Goal: Feedback & Contribution: Contribute content

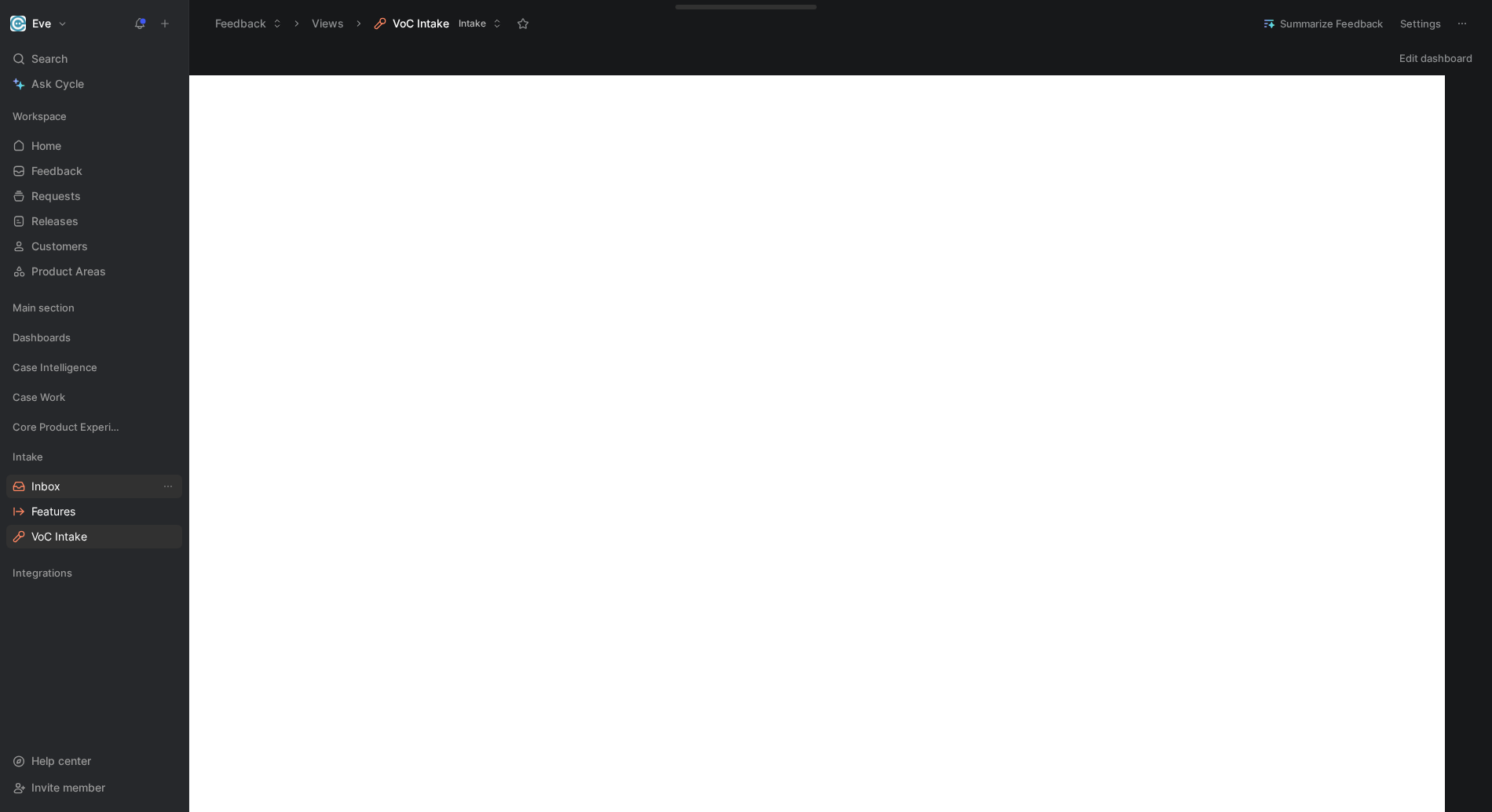
click at [92, 494] on link "Inbox" at bounding box center [94, 487] width 176 height 24
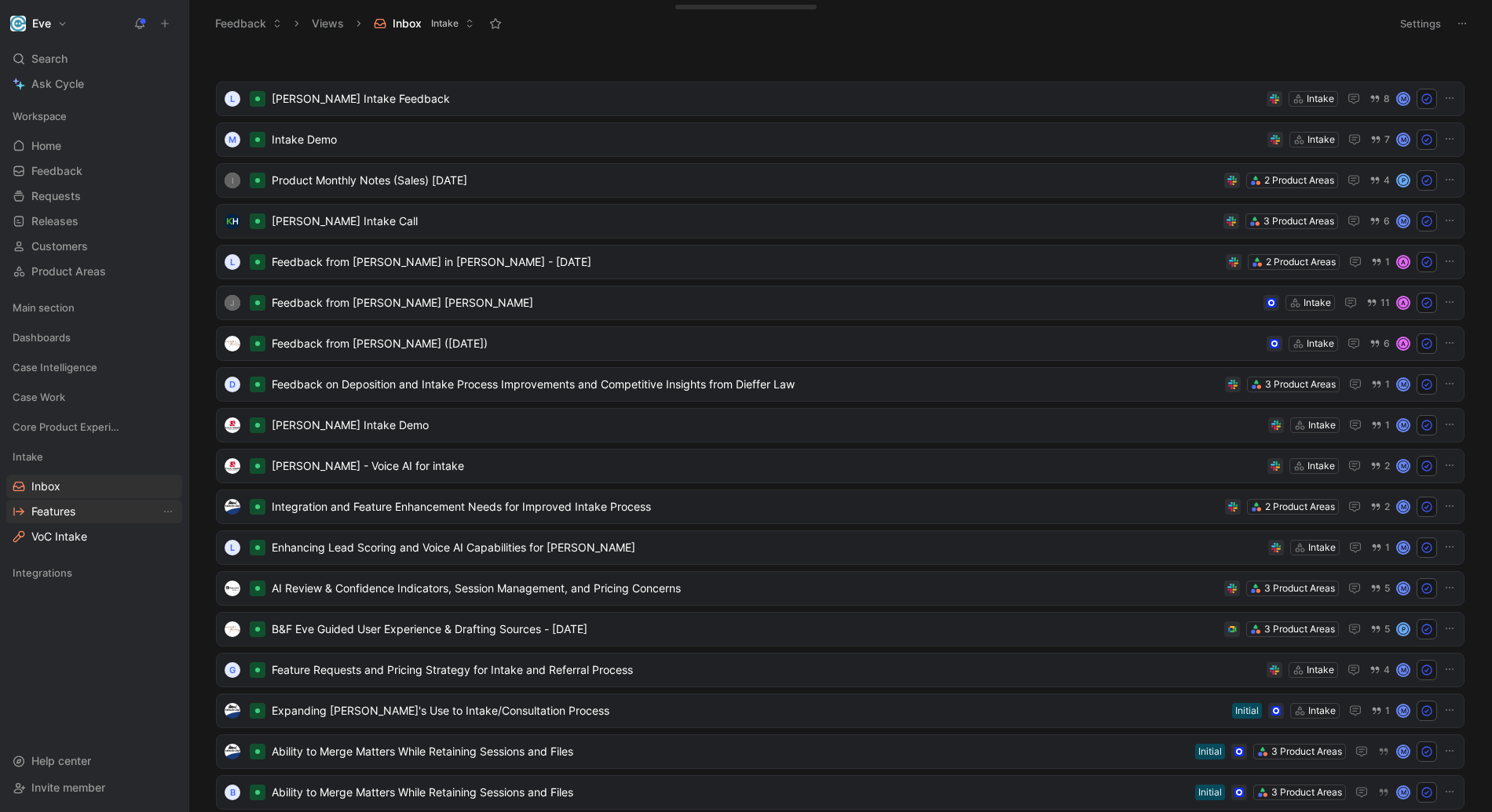
click at [102, 505] on link "Features" at bounding box center [94, 511] width 176 height 24
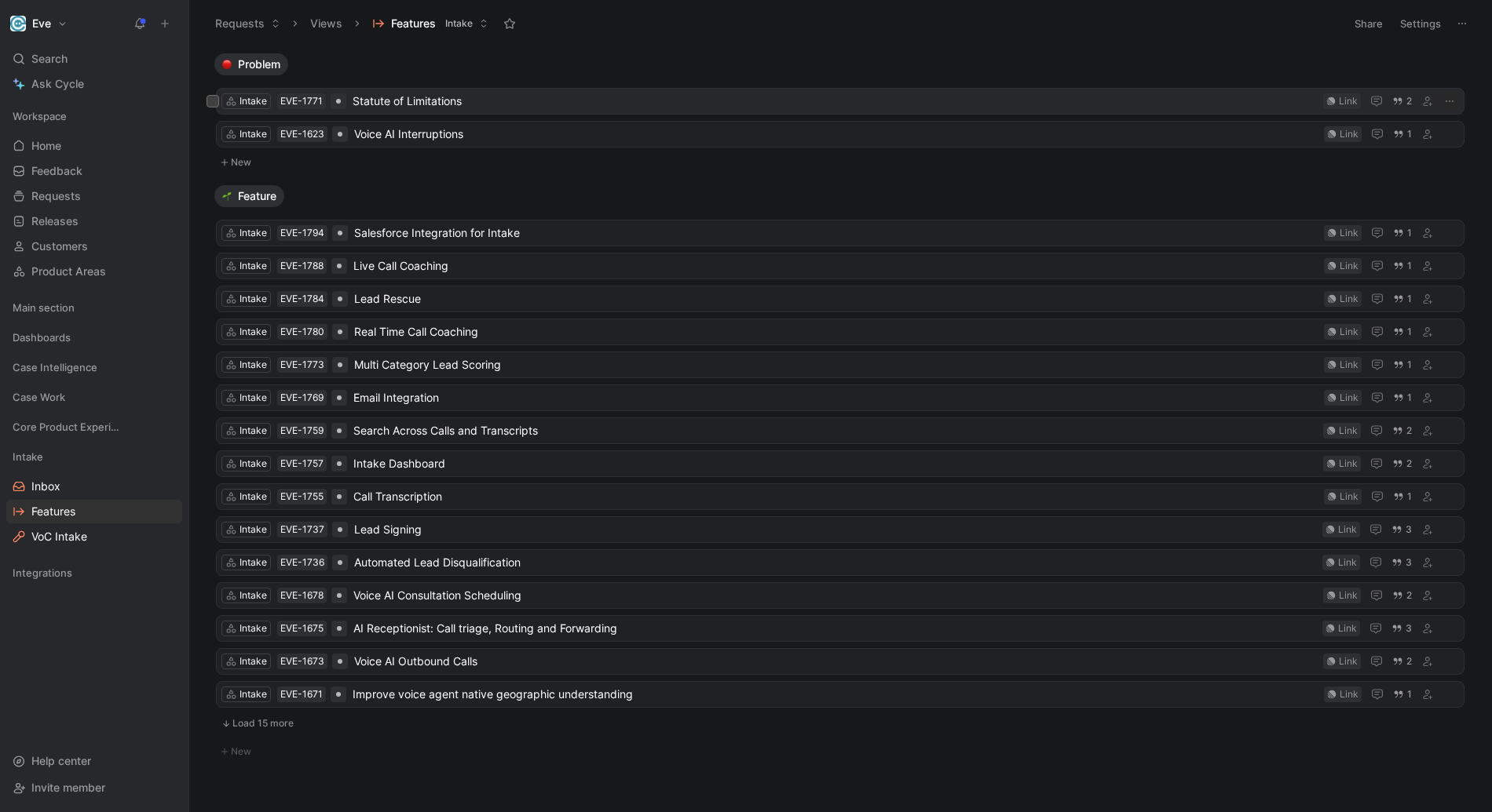
click at [460, 101] on span "Statute of Limitations" at bounding box center [834, 101] width 964 height 19
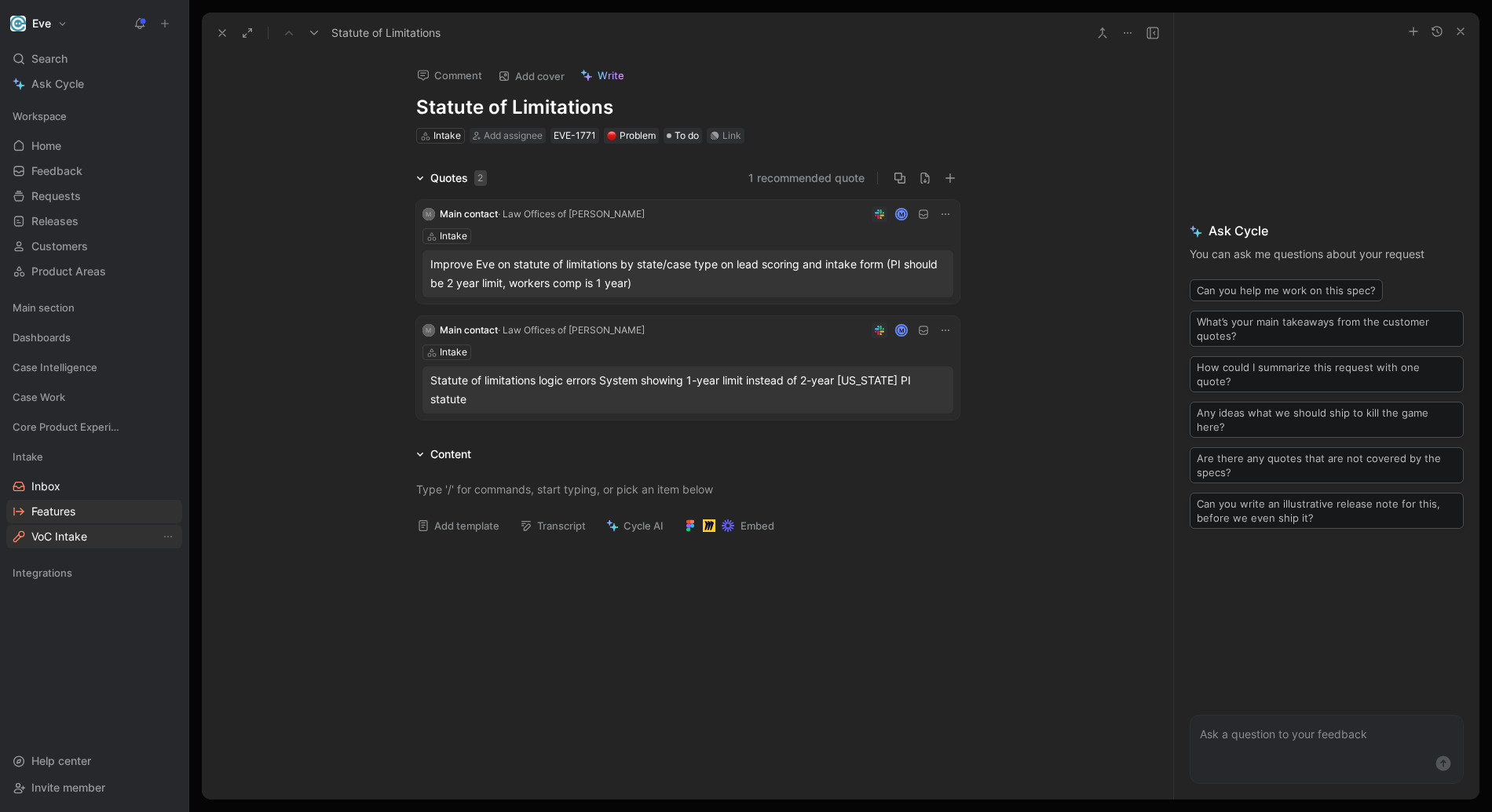
click at [95, 529] on link "VoC Intake" at bounding box center [94, 537] width 176 height 24
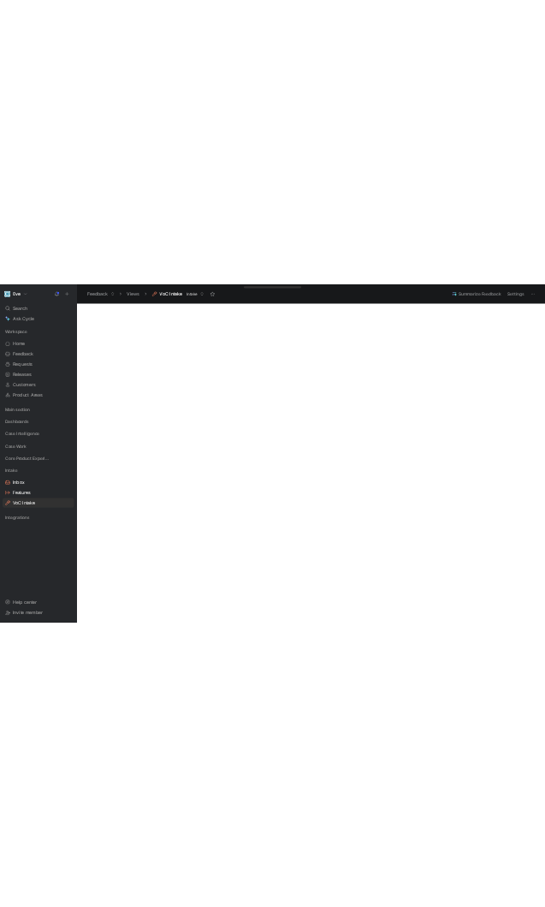
scroll to position [172, 0]
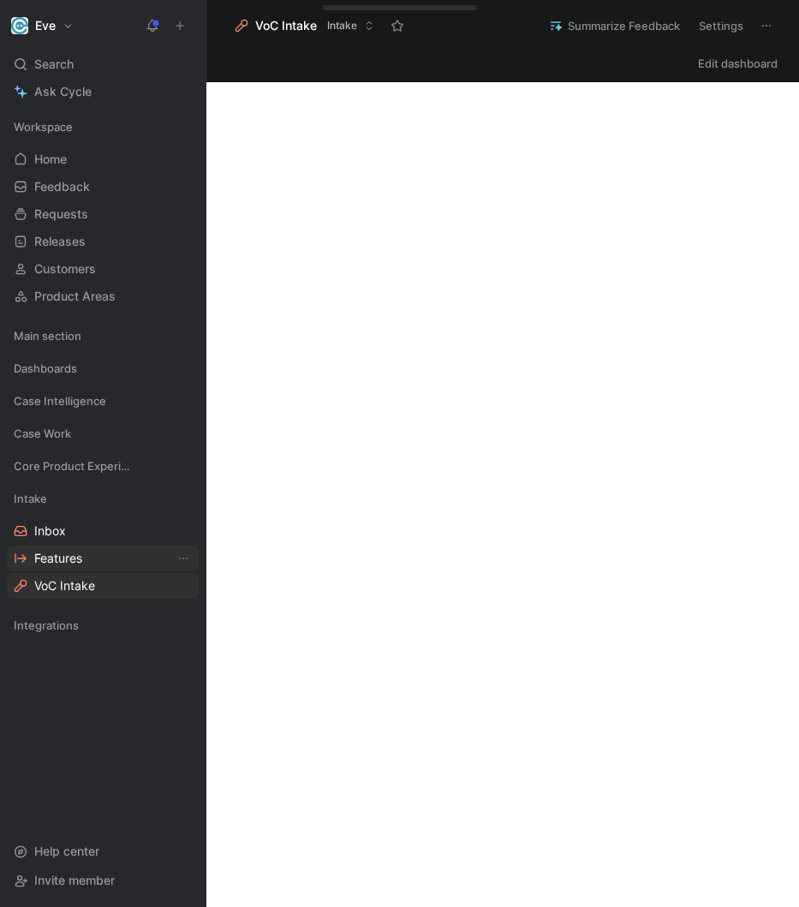
click at [65, 561] on span "Features" at bounding box center [58, 558] width 48 height 17
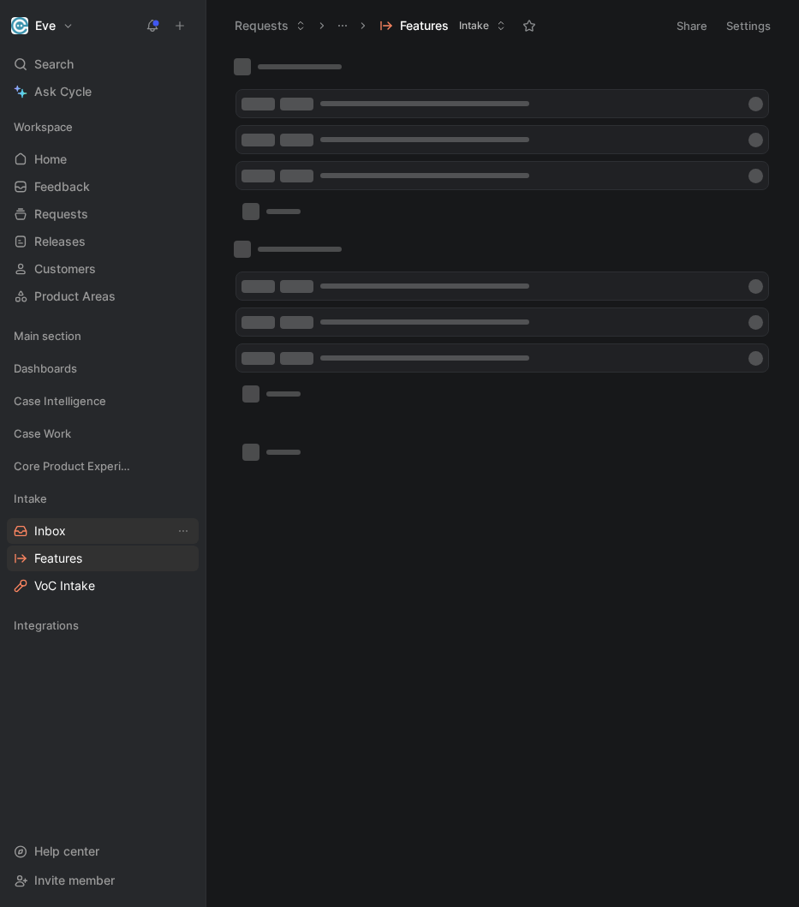
click at [50, 528] on span "Inbox" at bounding box center [50, 530] width 32 height 17
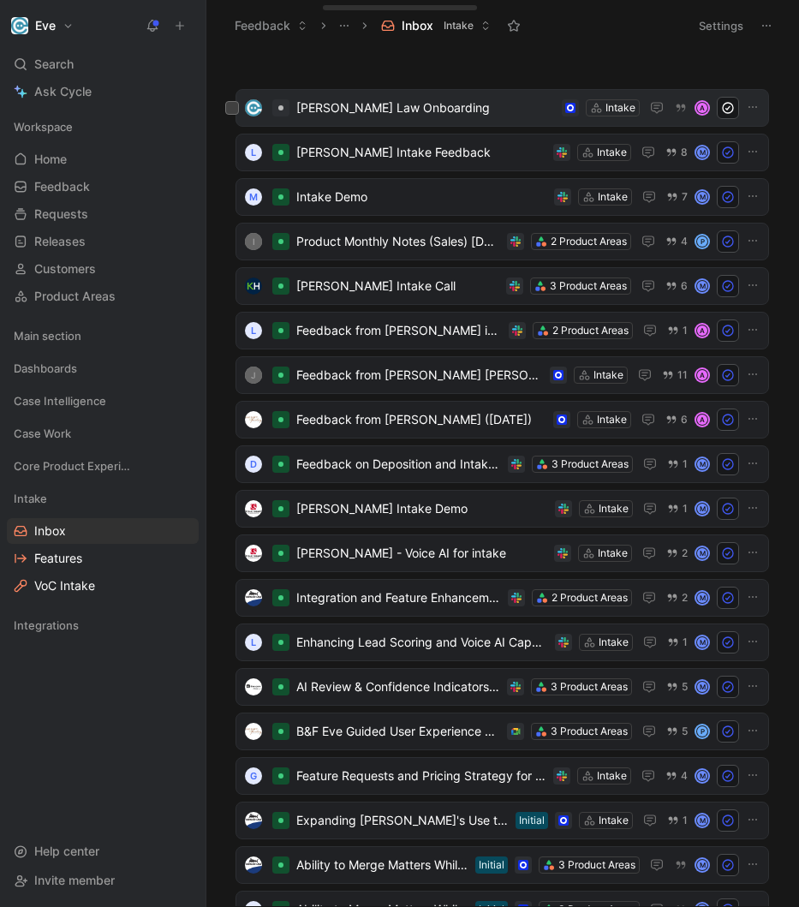
click at [415, 111] on span "Davis Law Onboarding" at bounding box center [425, 108] width 259 height 21
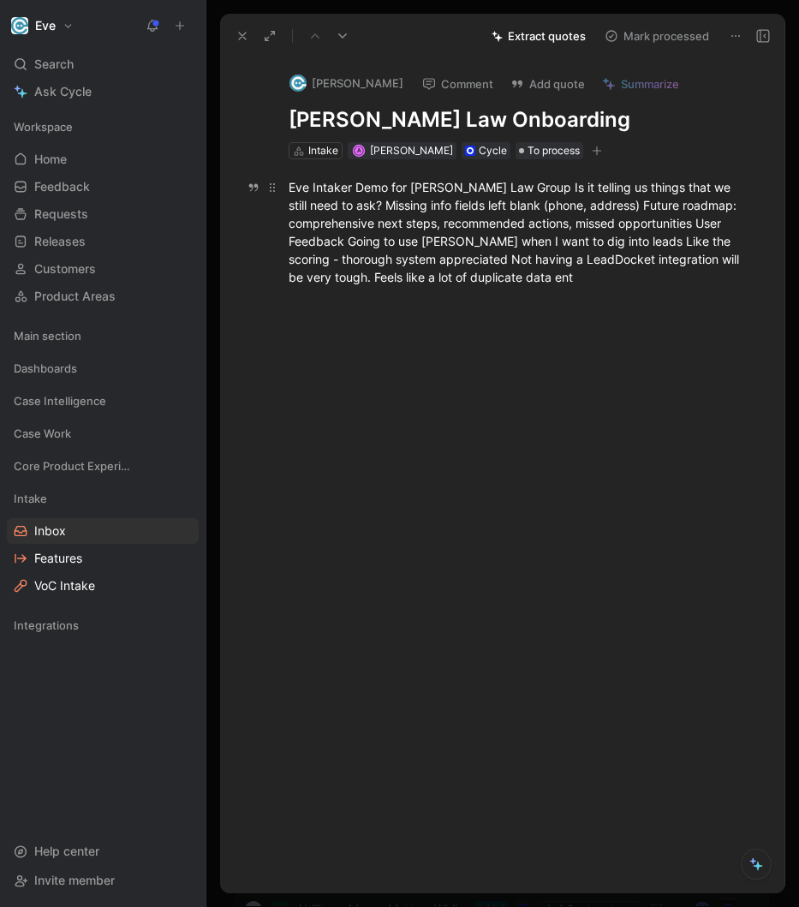
click at [426, 283] on span "Eve Intaker Demo for Davis Law Group Is it telling us things that we still need…" at bounding box center [516, 232] width 454 height 104
click at [518, 273] on span "Eve Intaker Demo for Davis Law Group Is it telling us things that we still need…" at bounding box center [516, 232] width 454 height 104
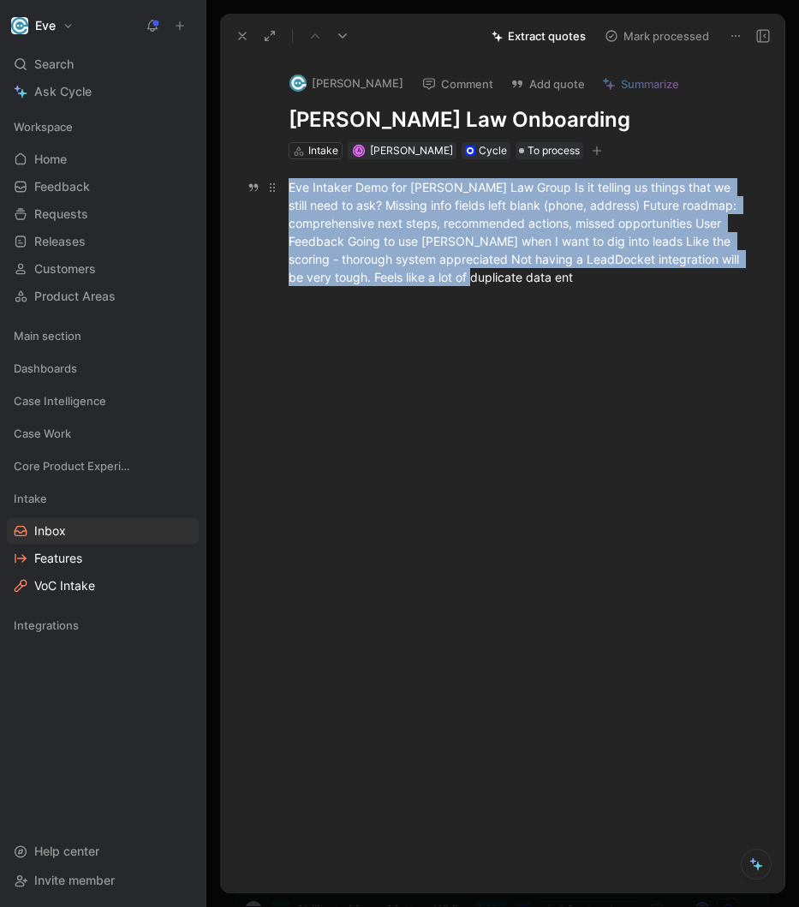
paste div
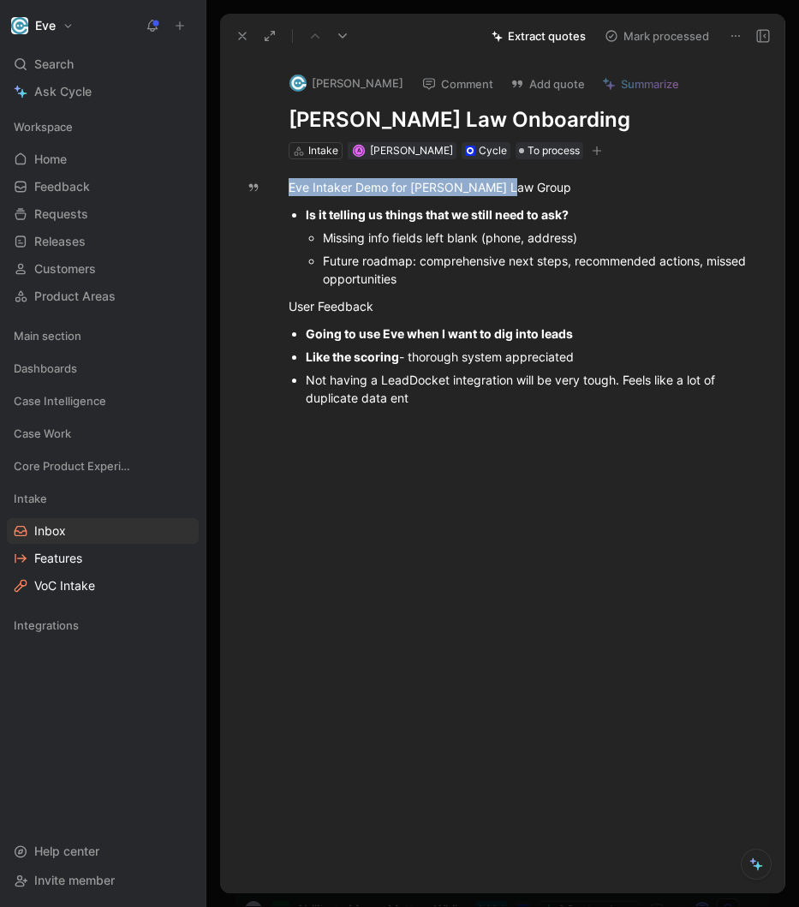
drag, startPoint x: 524, startPoint y: 183, endPoint x: 271, endPoint y: 137, distance: 257.6
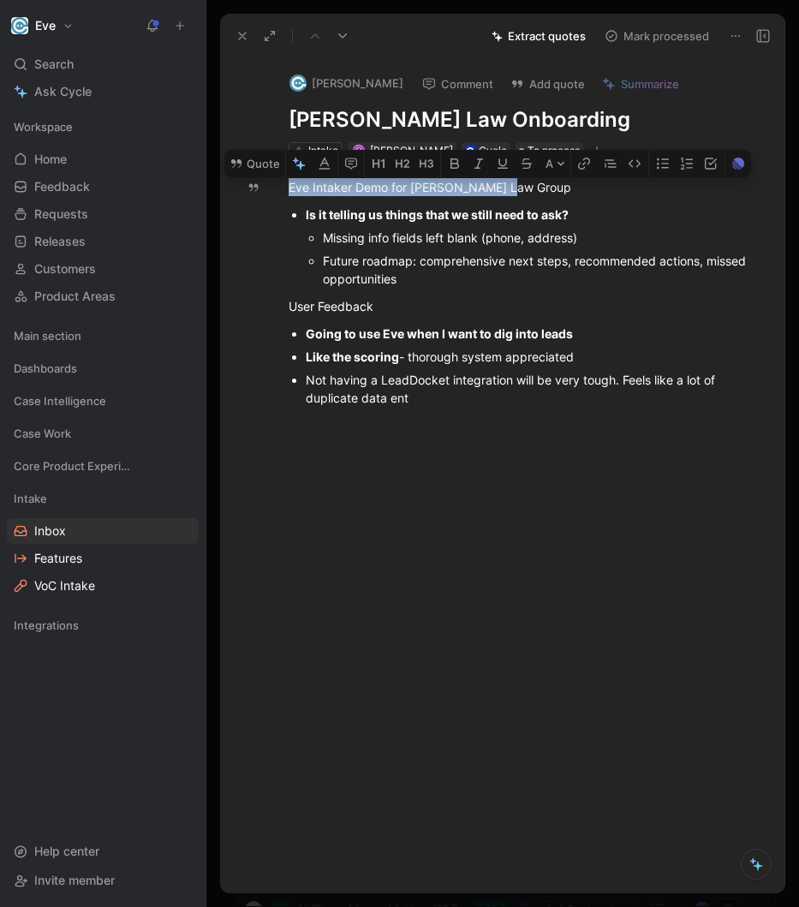
click at [272, 135] on div "Ayon Bhattacharya Comment Add quote Summarize Davis Law Onboarding Intake A Ayo…" at bounding box center [502, 475] width 565 height 835
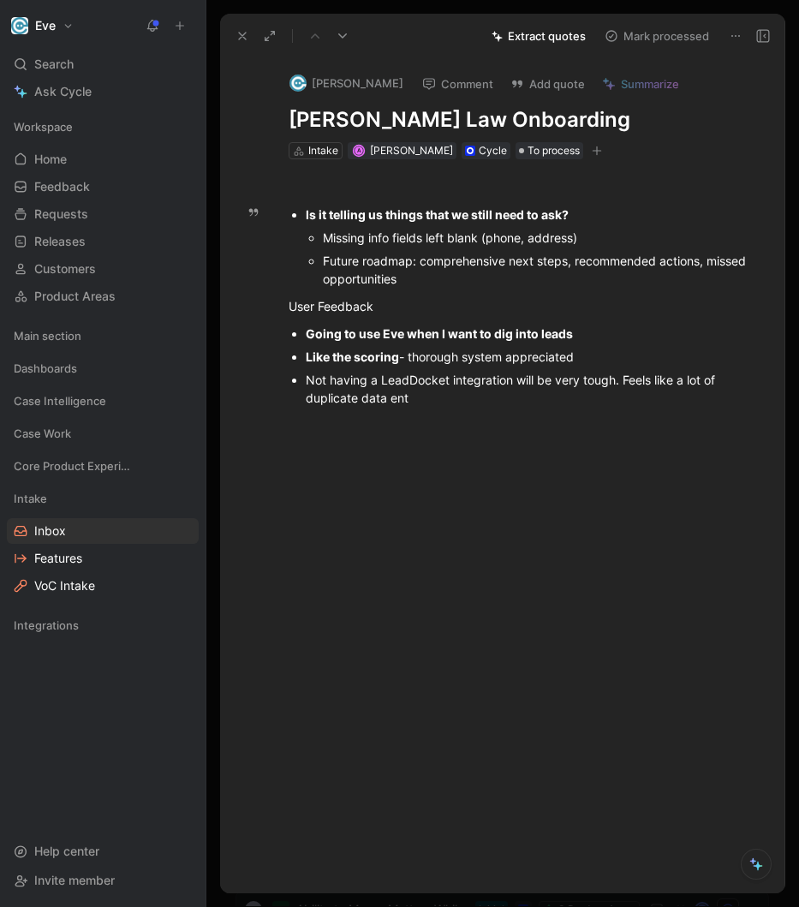
click at [545, 222] on div "Is it telling us things that we still need to ask?" at bounding box center [529, 214] width 447 height 18
click at [444, 279] on div "Future roadmap: comprehensive next steps, recommended actions, missed opportuni…" at bounding box center [538, 270] width 430 height 36
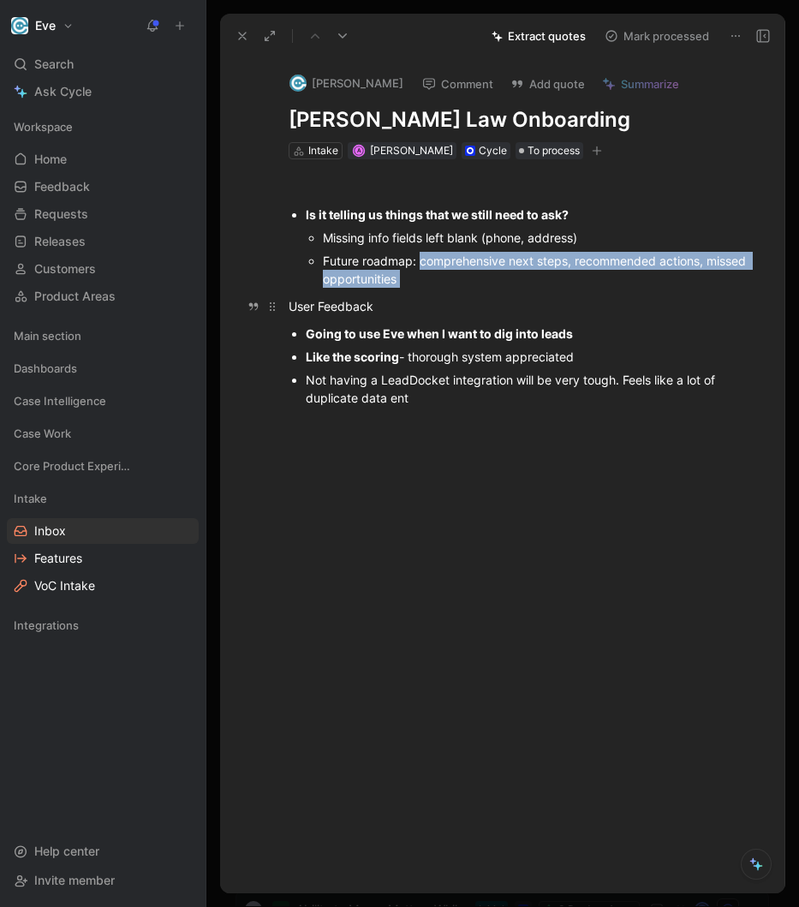
drag, startPoint x: 420, startPoint y: 260, endPoint x: 499, endPoint y: 295, distance: 86.7
click at [499, 295] on div "Is it telling us things that we still need to ask? Missing info fields left bla…" at bounding box center [520, 291] width 529 height 264
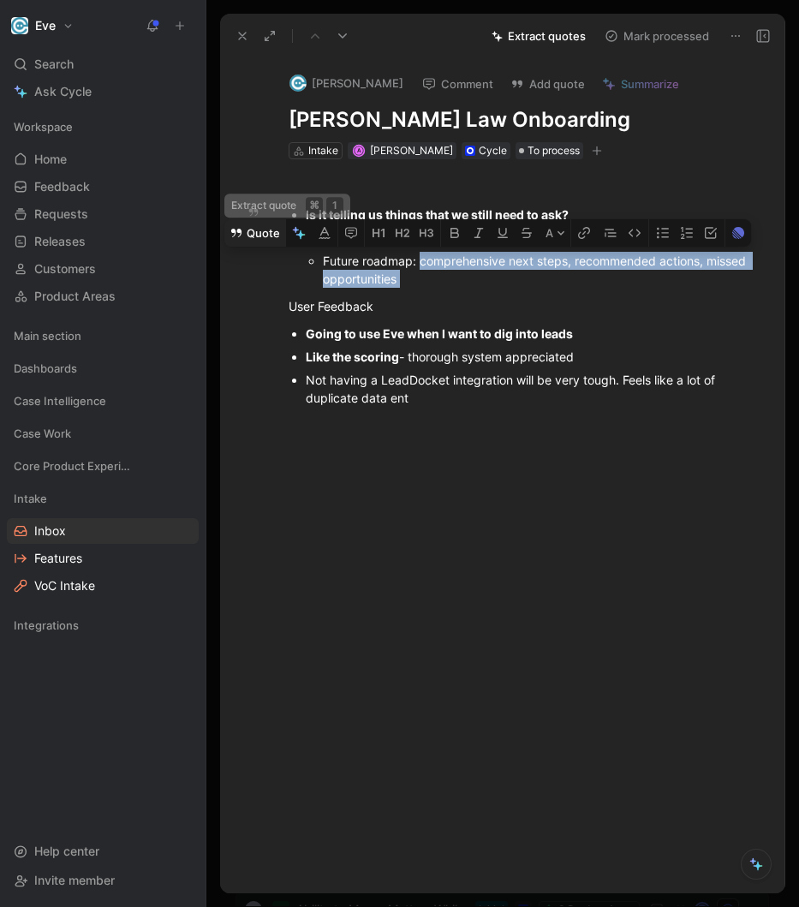
click at [246, 235] on button "Quote" at bounding box center [254, 232] width 61 height 27
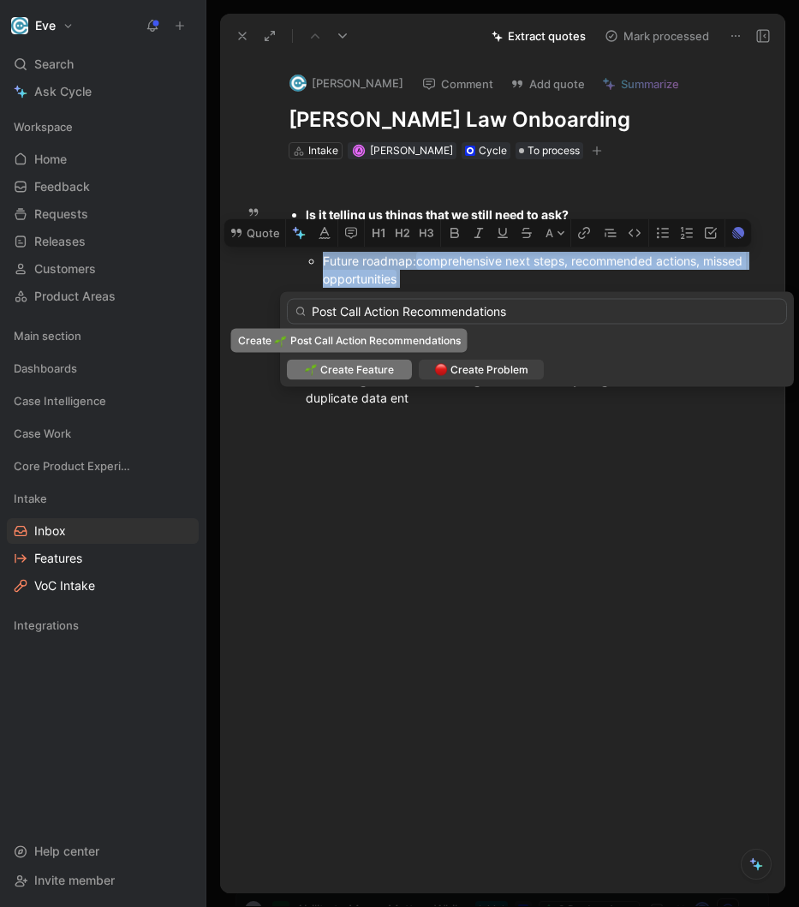
type input "Post Call Action Recommendations"
click at [378, 371] on span "Create Feature" at bounding box center [357, 369] width 74 height 17
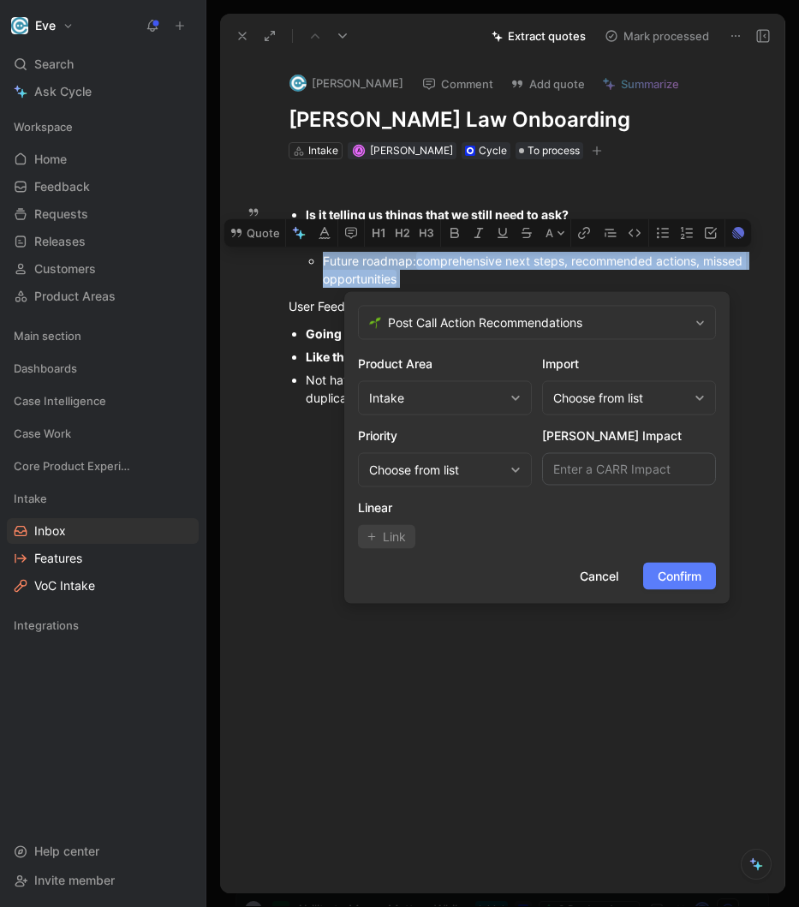
click at [545, 574] on span "Confirm" at bounding box center [680, 576] width 44 height 21
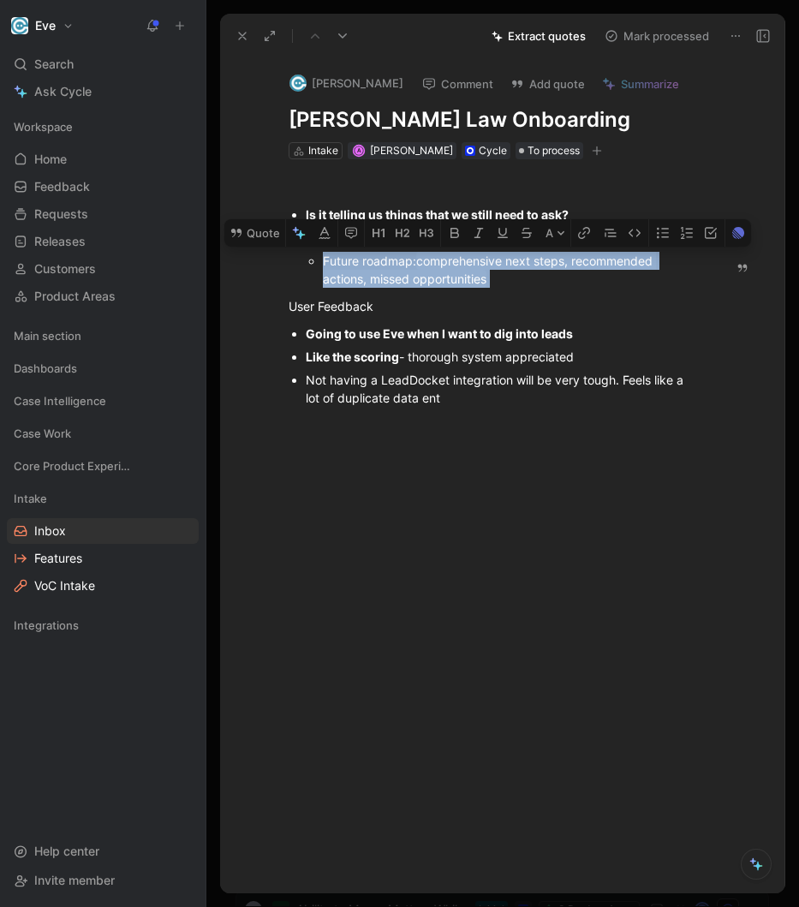
click at [505, 446] on div at bounding box center [494, 559] width 476 height 272
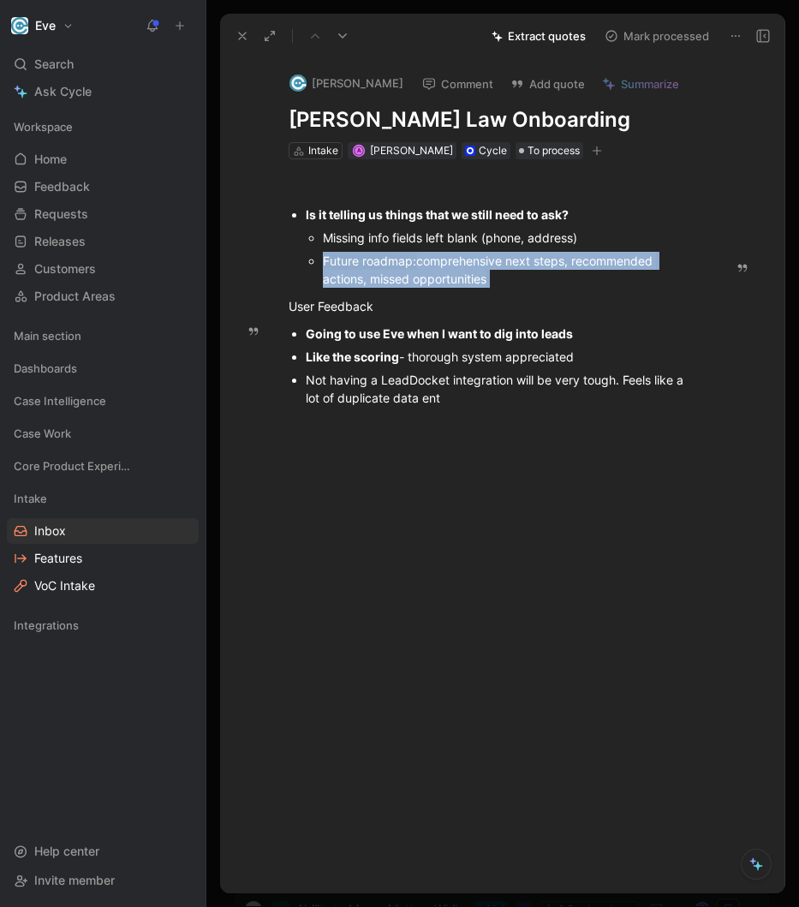
drag, startPoint x: 381, startPoint y: 382, endPoint x: 470, endPoint y: 384, distance: 89.1
click at [455, 384] on div "Not having a LeadDocket integration will be very tough. Feels like a lot of dup…" at bounding box center [503, 389] width 394 height 36
drag, startPoint x: 498, startPoint y: 394, endPoint x: 275, endPoint y: 380, distance: 223.9
click at [275, 380] on ul "Going to use Eve when I want to dig into leads Like the scoring - thorough syst…" at bounding box center [494, 365] width 476 height 87
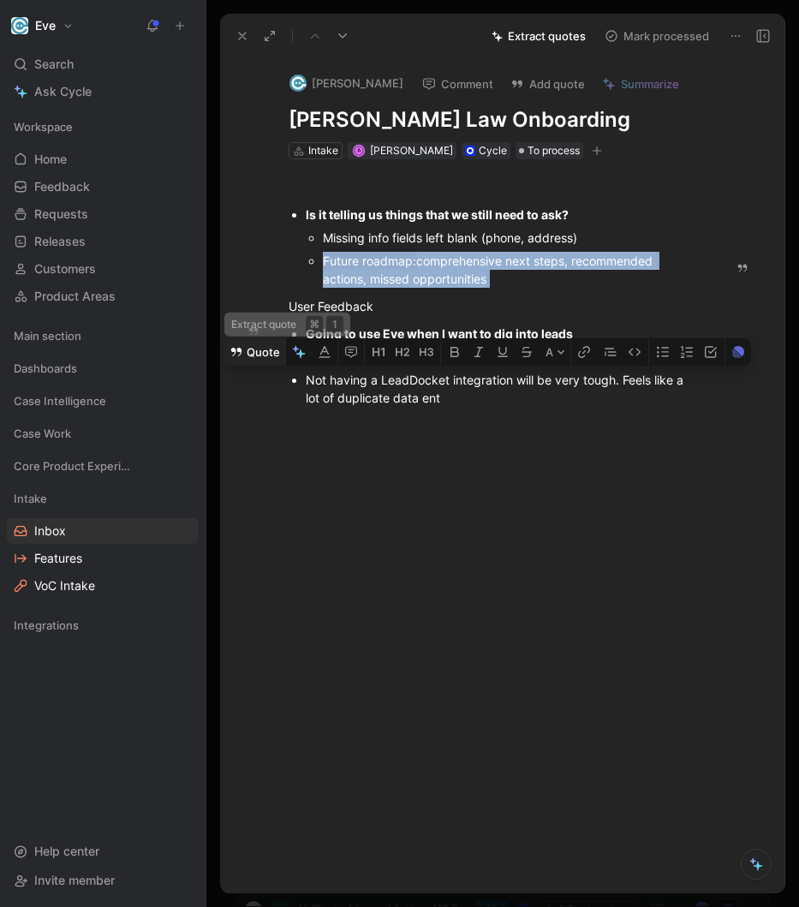
click at [259, 353] on button "Quote" at bounding box center [254, 351] width 61 height 27
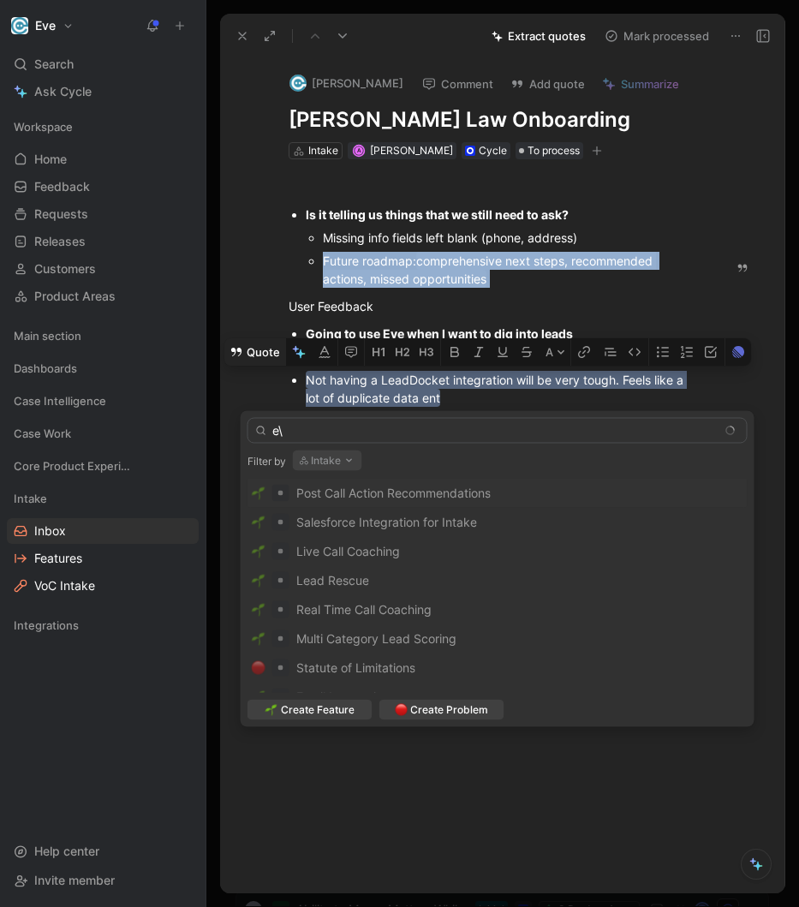
type input "e"
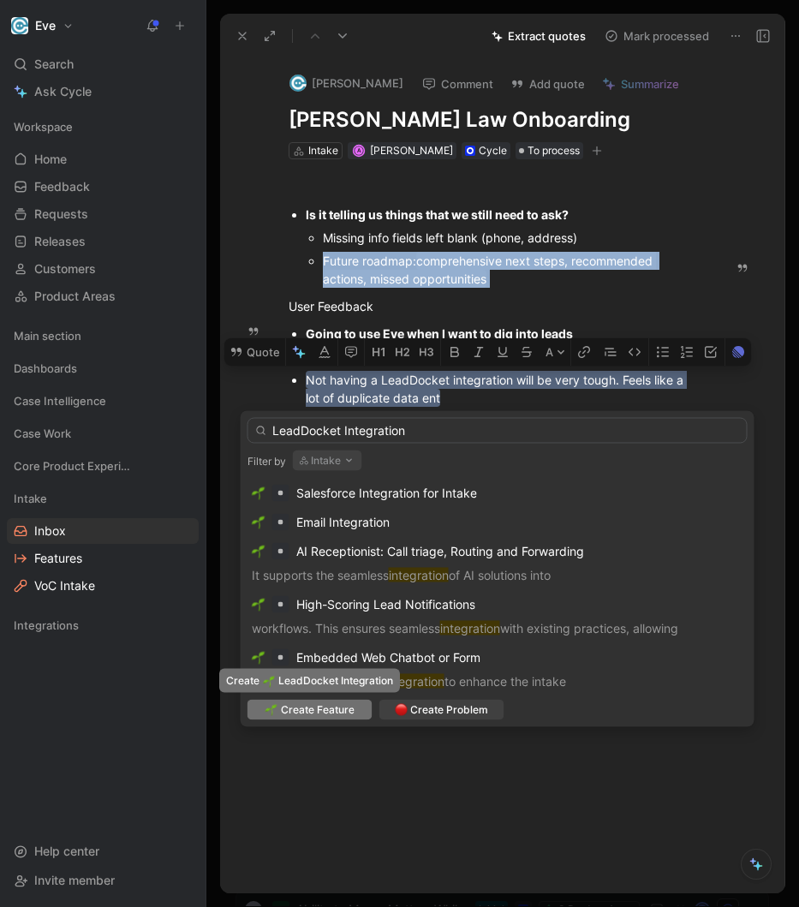
type input "LeadDocket Integration"
click at [307, 710] on span "Create Feature" at bounding box center [318, 709] width 74 height 17
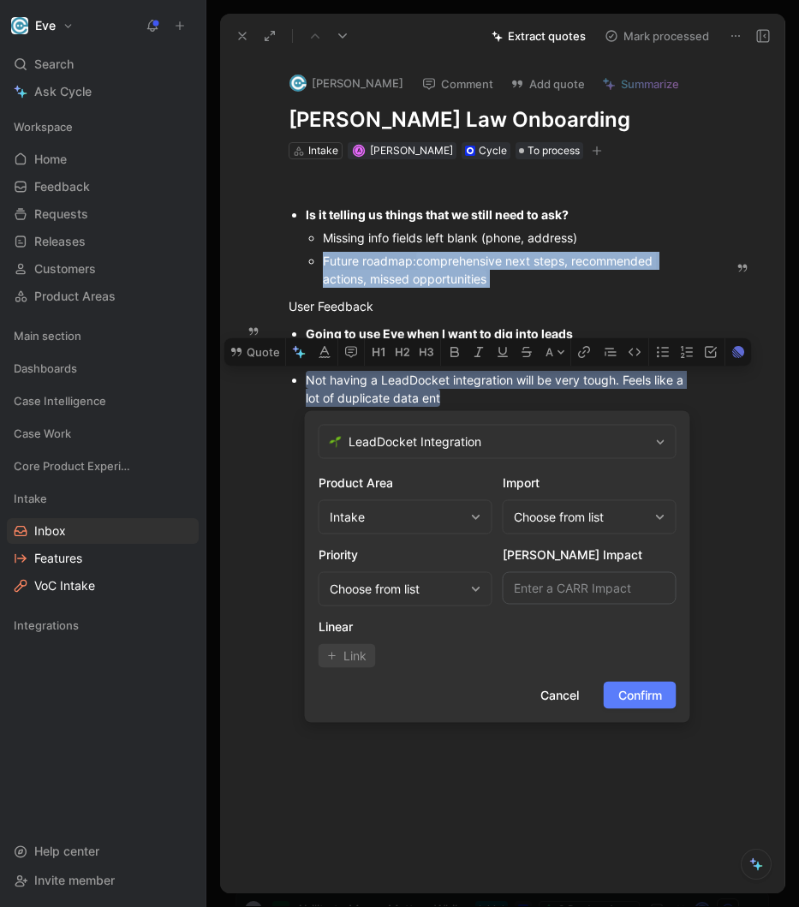
click at [545, 688] on span "Confirm" at bounding box center [640, 695] width 44 height 21
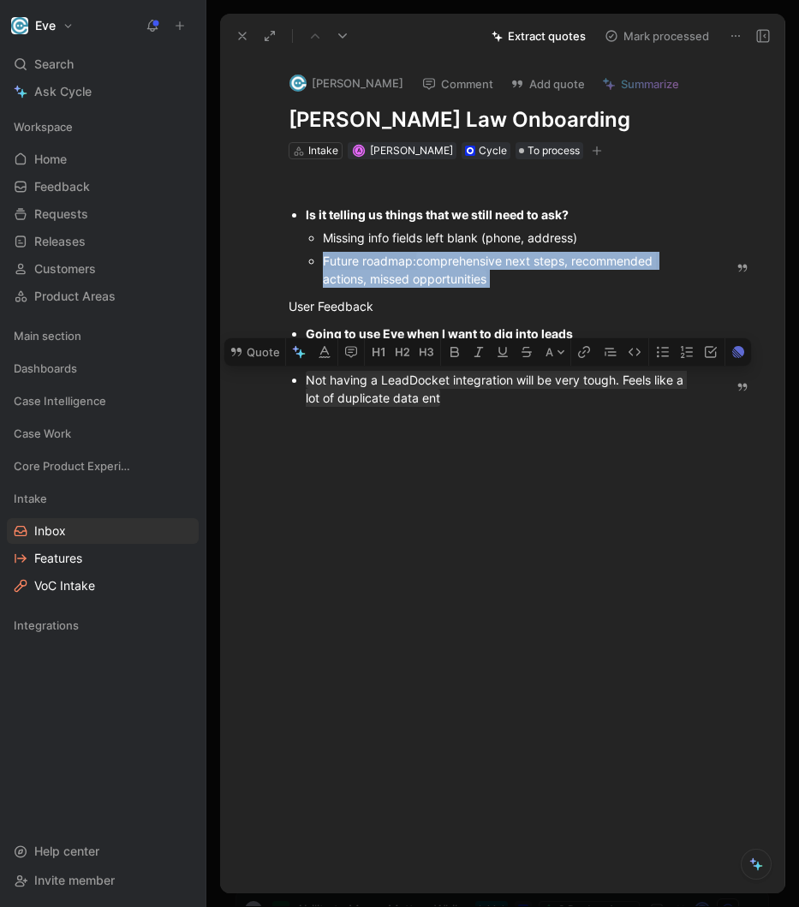
click at [545, 689] on div at bounding box center [494, 559] width 476 height 272
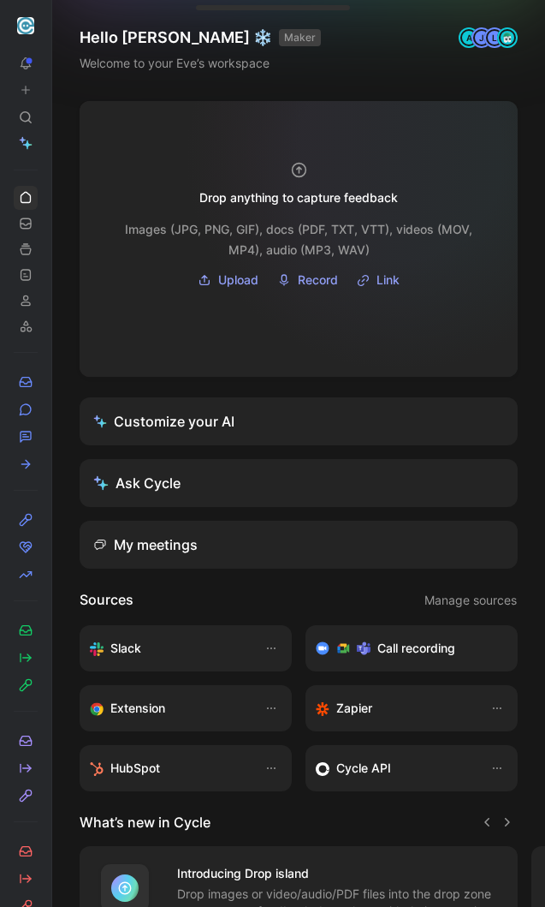
click at [334, 183] on div "Drop anything to capture feedback" at bounding box center [298, 184] width 267 height 47
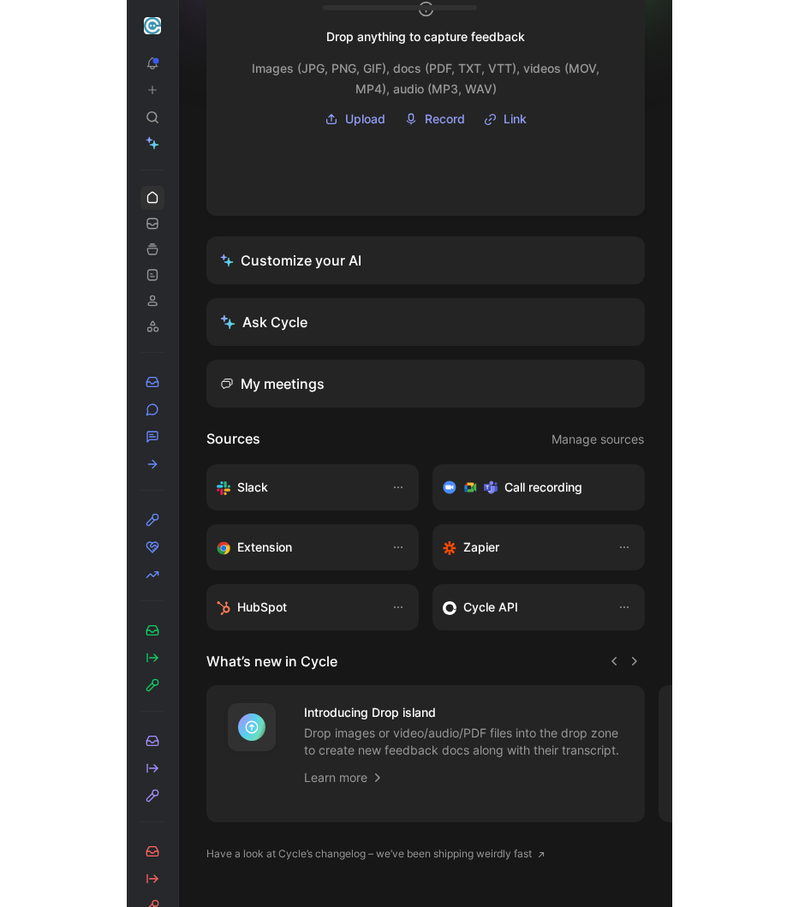
scroll to position [164, 0]
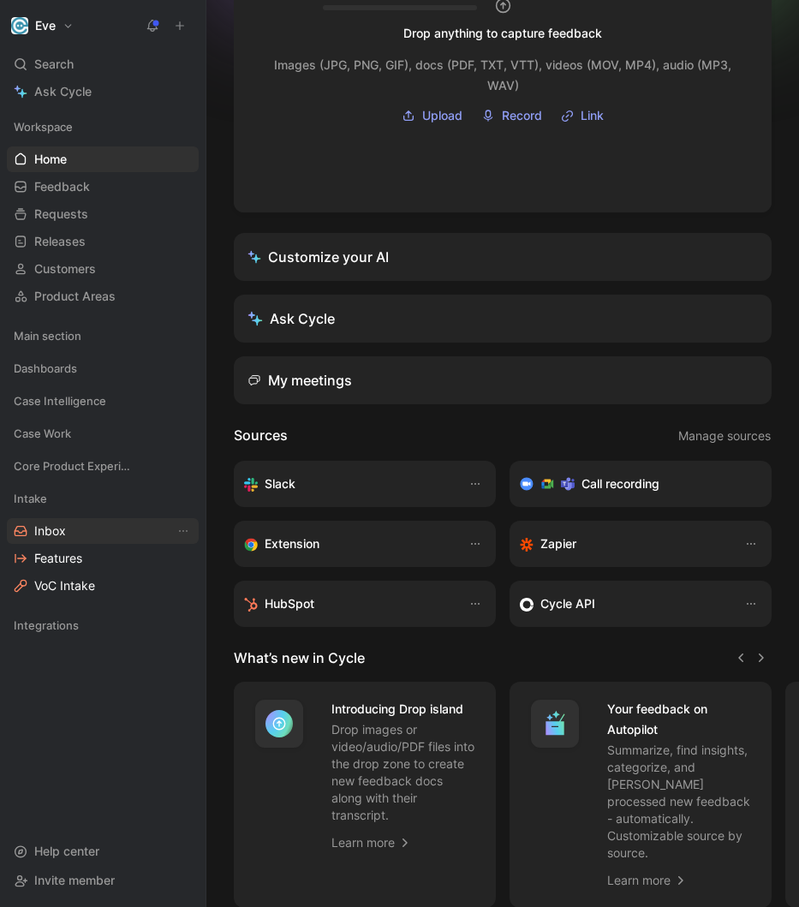
click at [62, 536] on span "Inbox" at bounding box center [50, 530] width 32 height 17
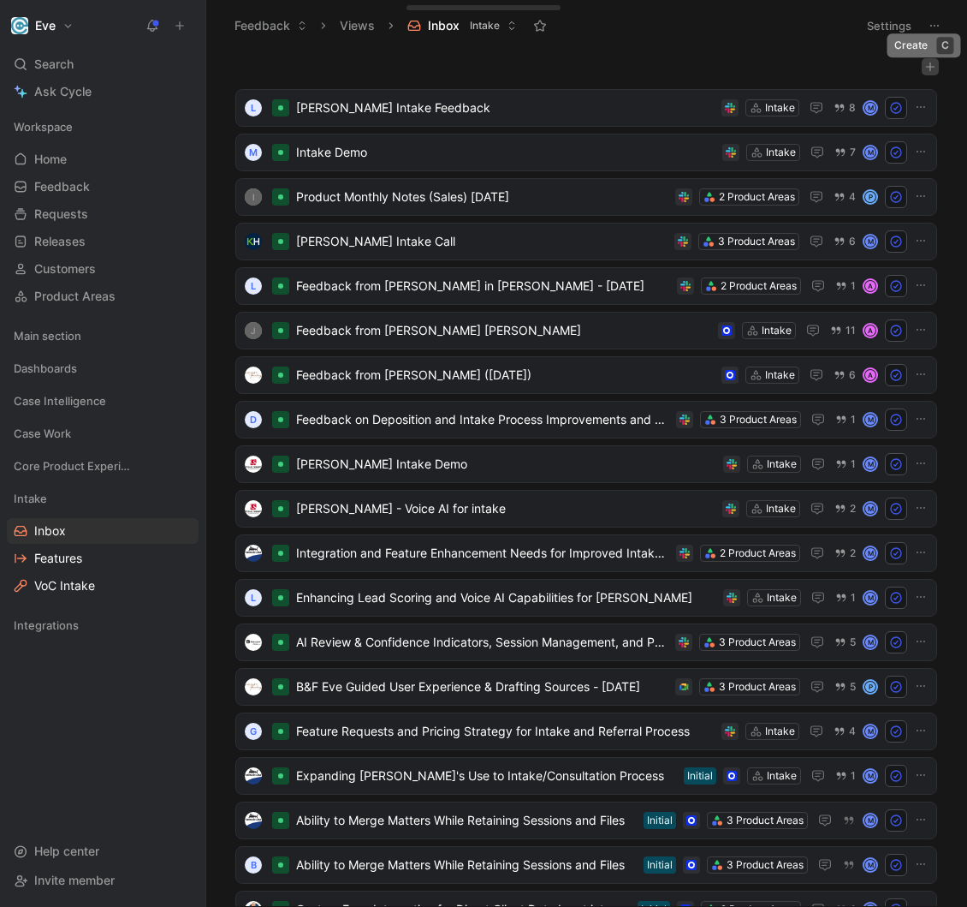
click at [545, 67] on icon "button" at bounding box center [931, 67] width 10 height 10
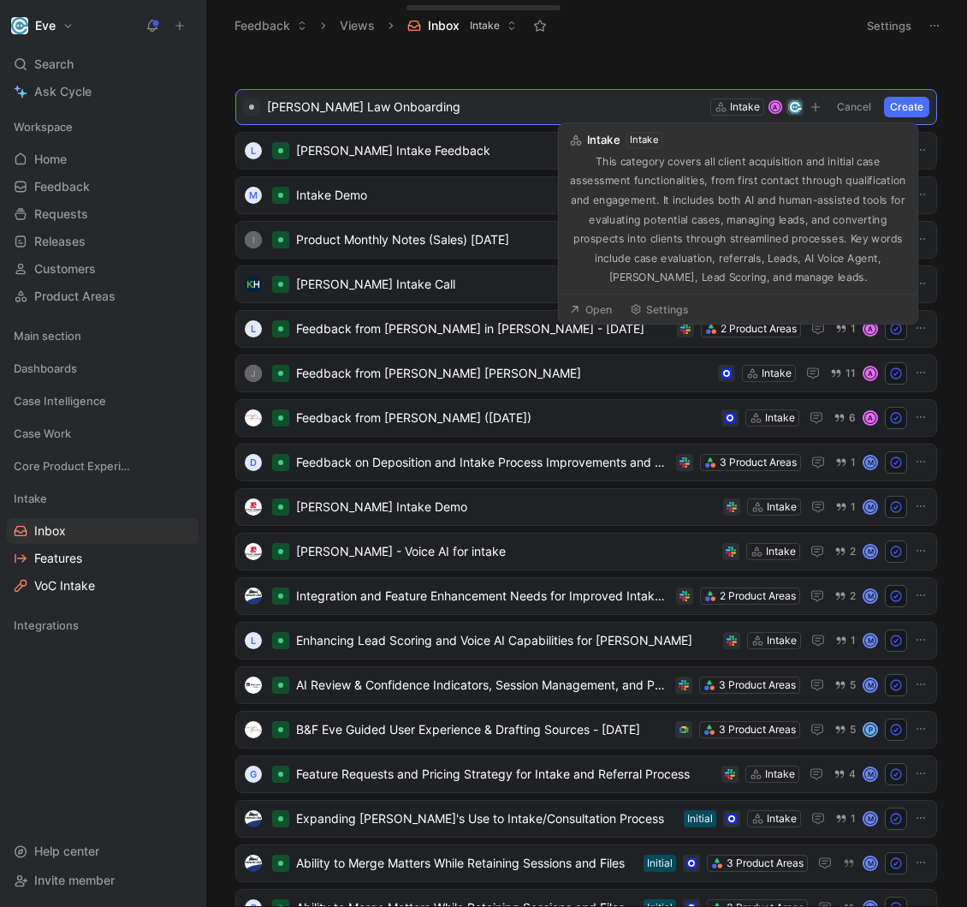
click at [545, 105] on button "Create" at bounding box center [906, 107] width 45 height 21
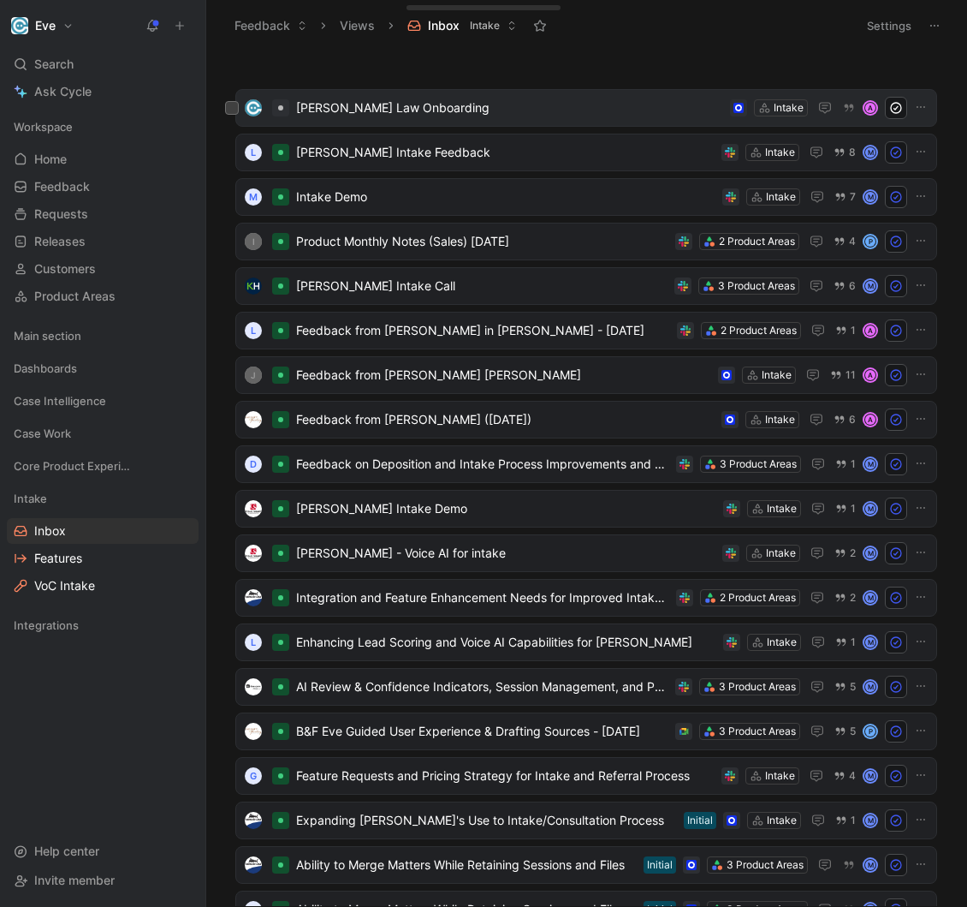
click at [545, 116] on span "Davis Law Onboarding" at bounding box center [509, 108] width 427 height 21
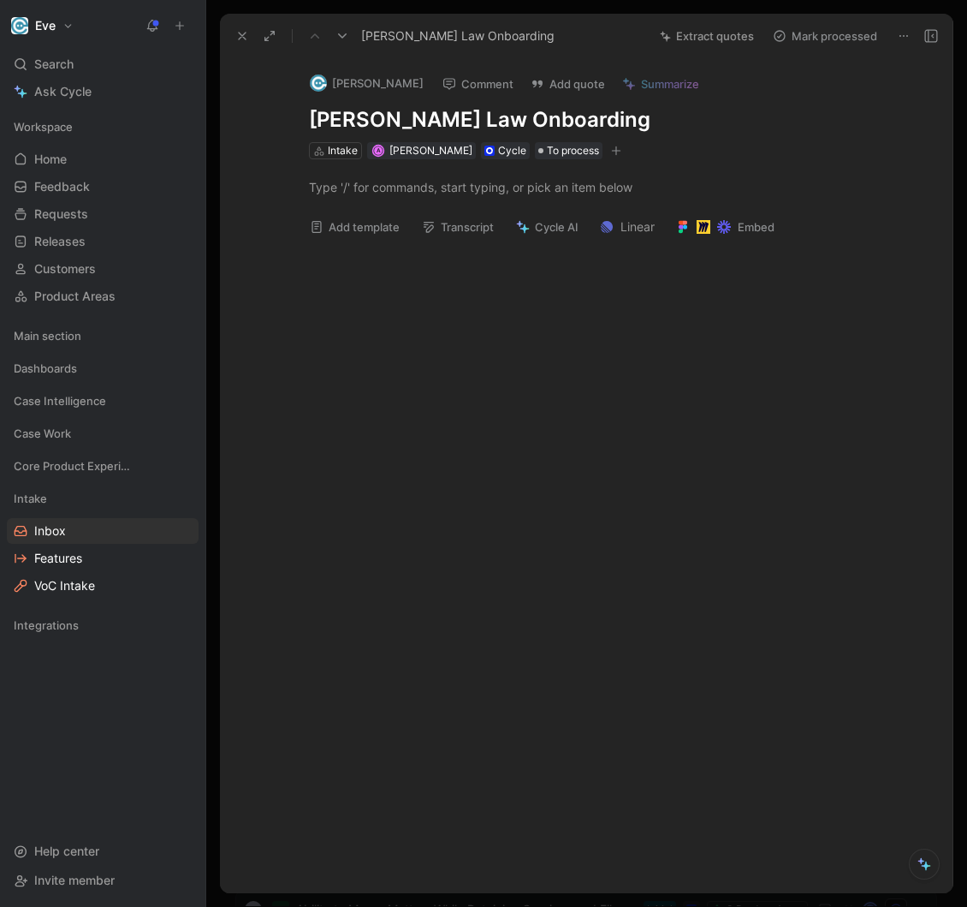
click at [539, 210] on div at bounding box center [605, 187] width 698 height 56
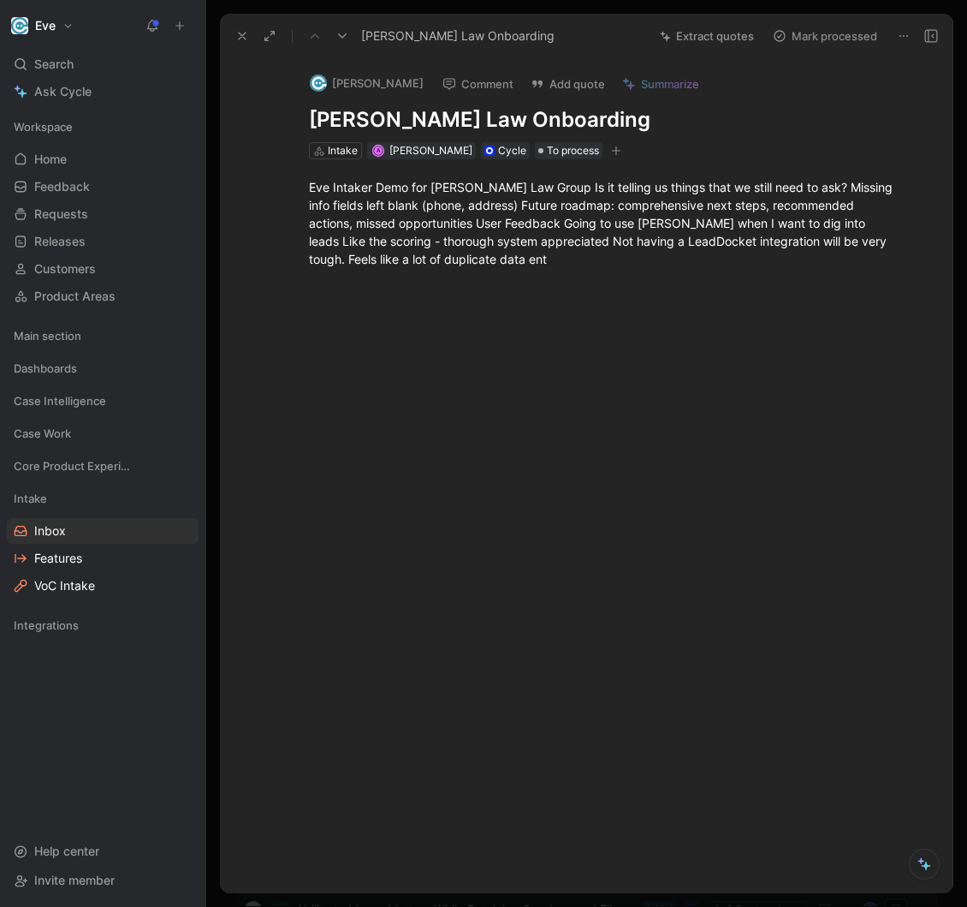
click at [545, 274] on div "Eve Intaker Demo for Davis Law Group Is it telling us things that we still need…" at bounding box center [605, 223] width 698 height 128
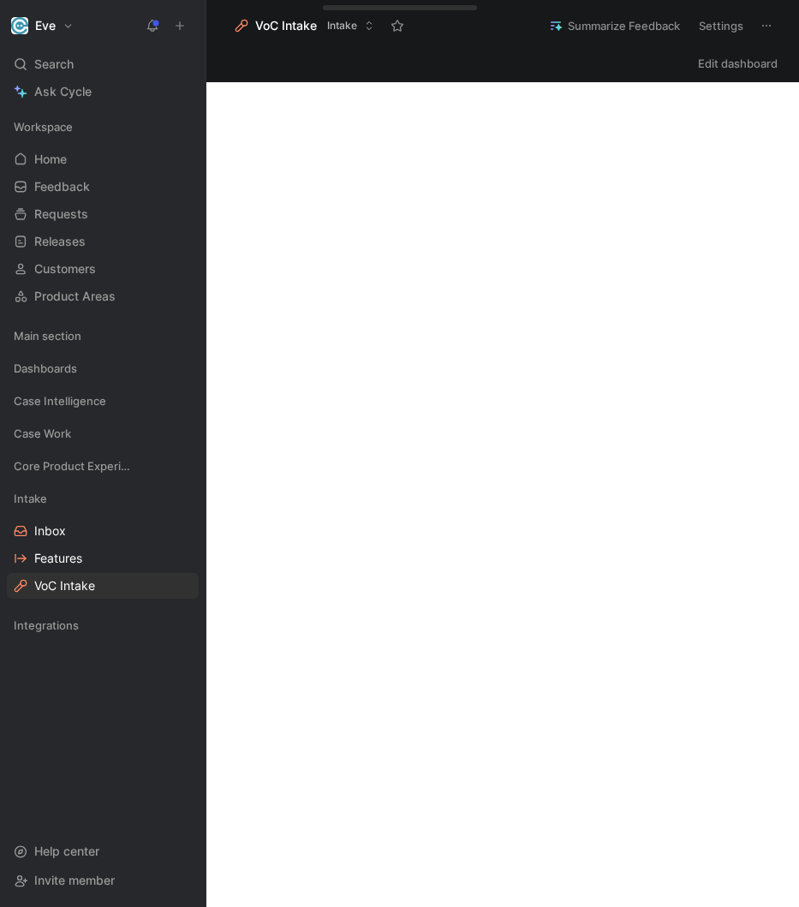
scroll to position [172, 0]
